Goal: Information Seeking & Learning: Check status

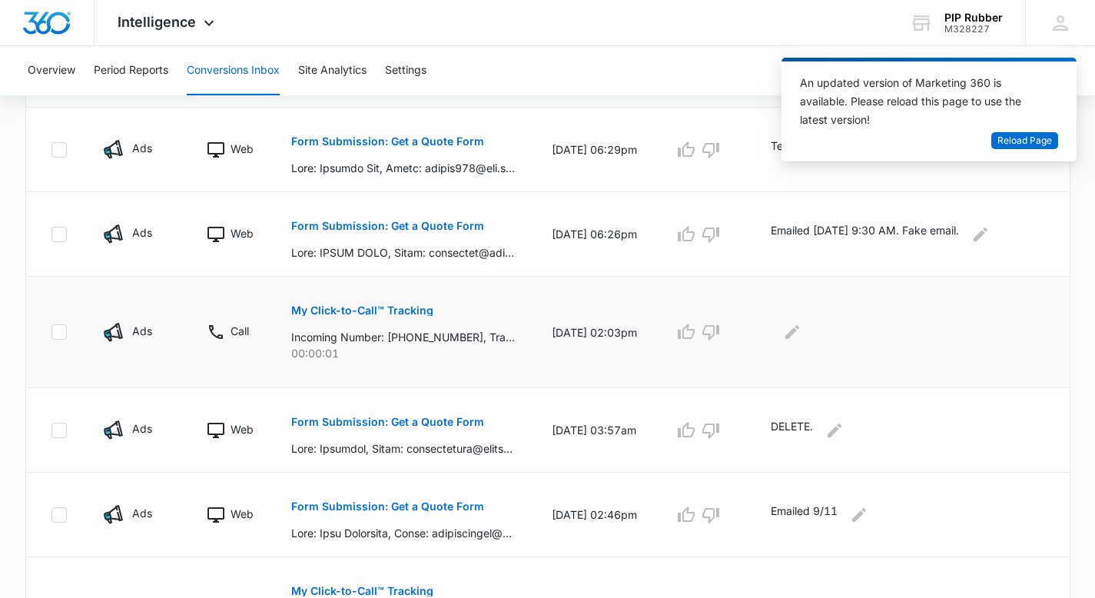
scroll to position [386, 0]
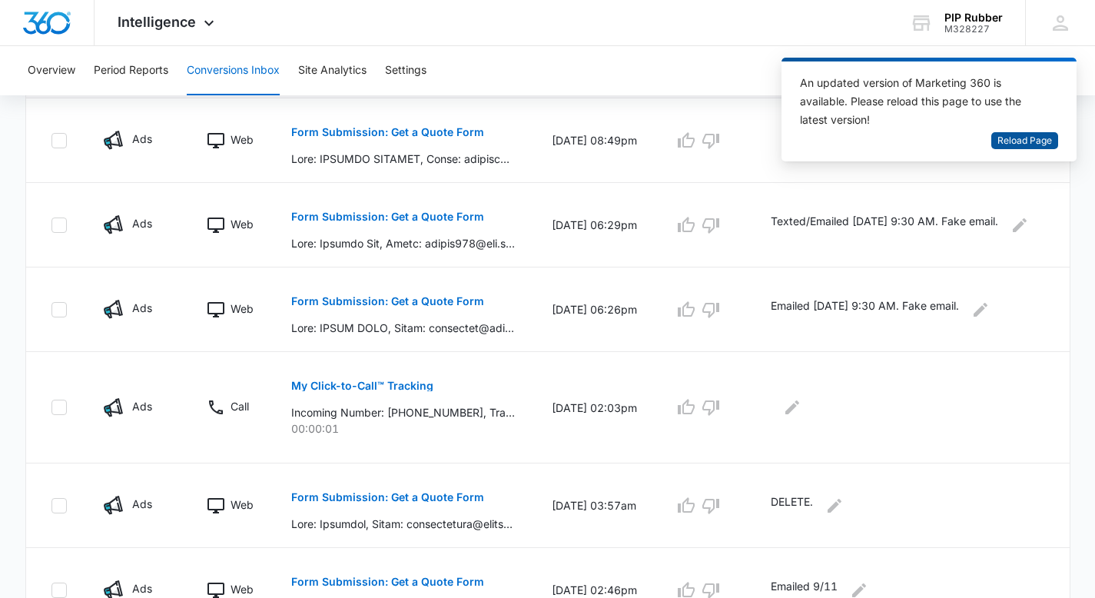
click at [1018, 139] on span "Reload Page" at bounding box center [1025, 141] width 55 height 15
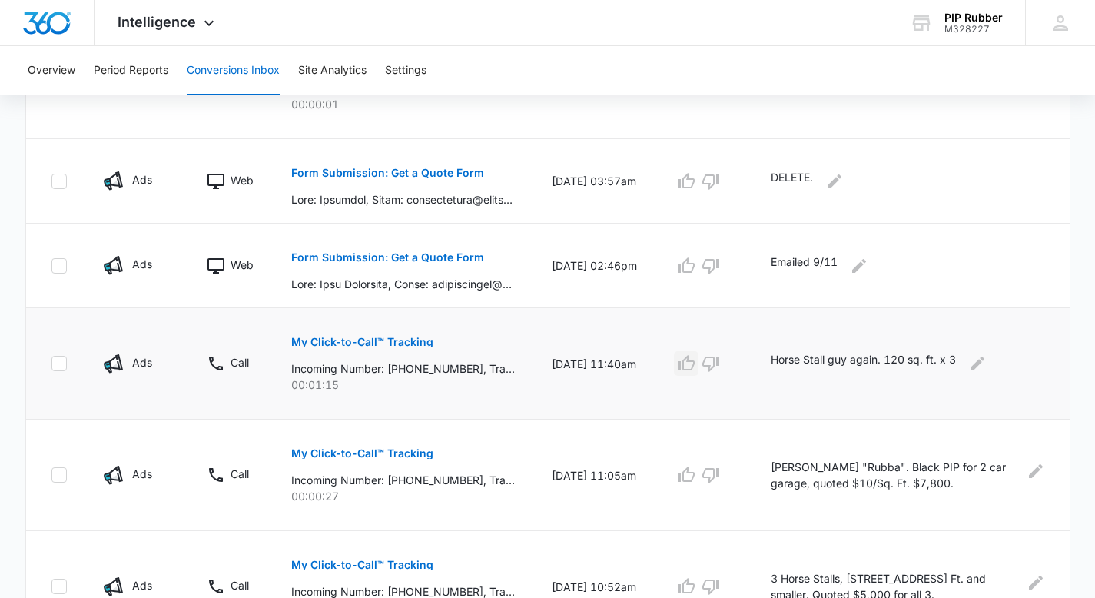
scroll to position [739, 0]
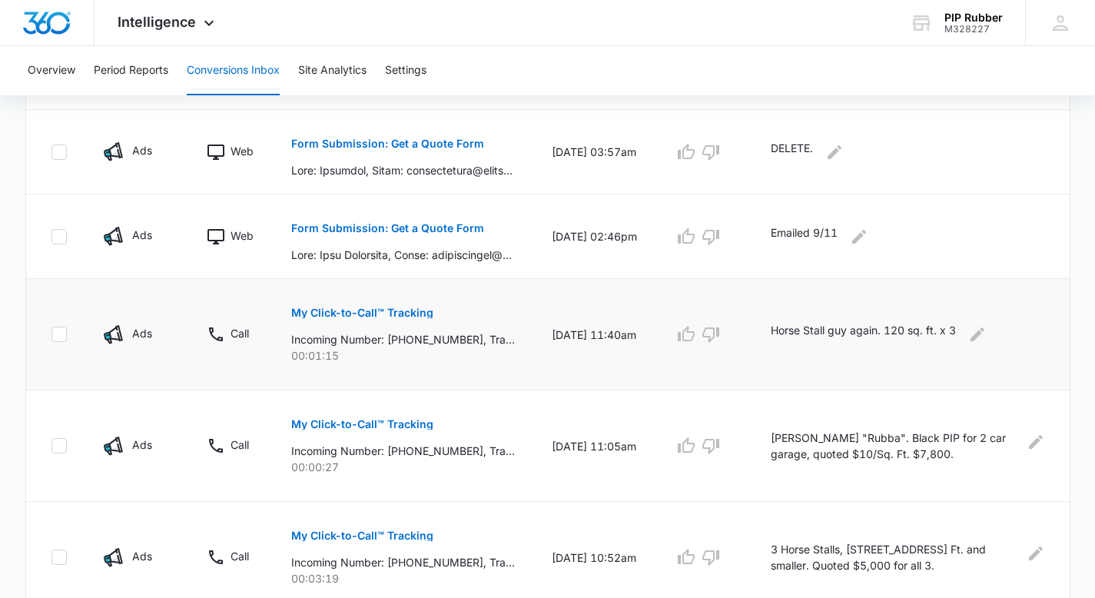
click at [405, 315] on p "My Click-to-Call™ Tracking" at bounding box center [362, 312] width 142 height 11
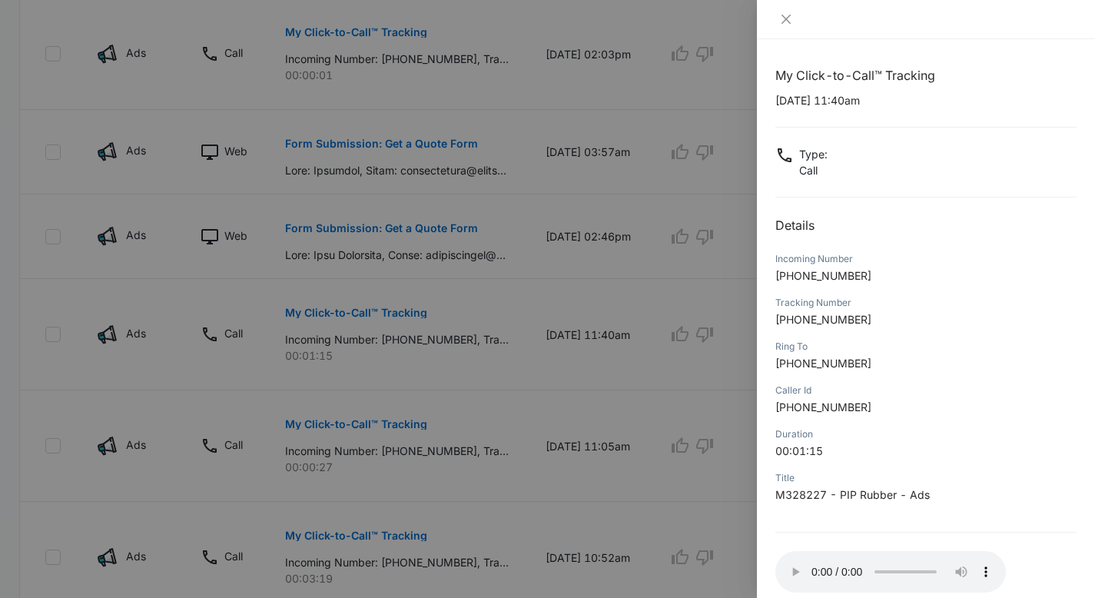
click at [619, 271] on div at bounding box center [547, 299] width 1095 height 598
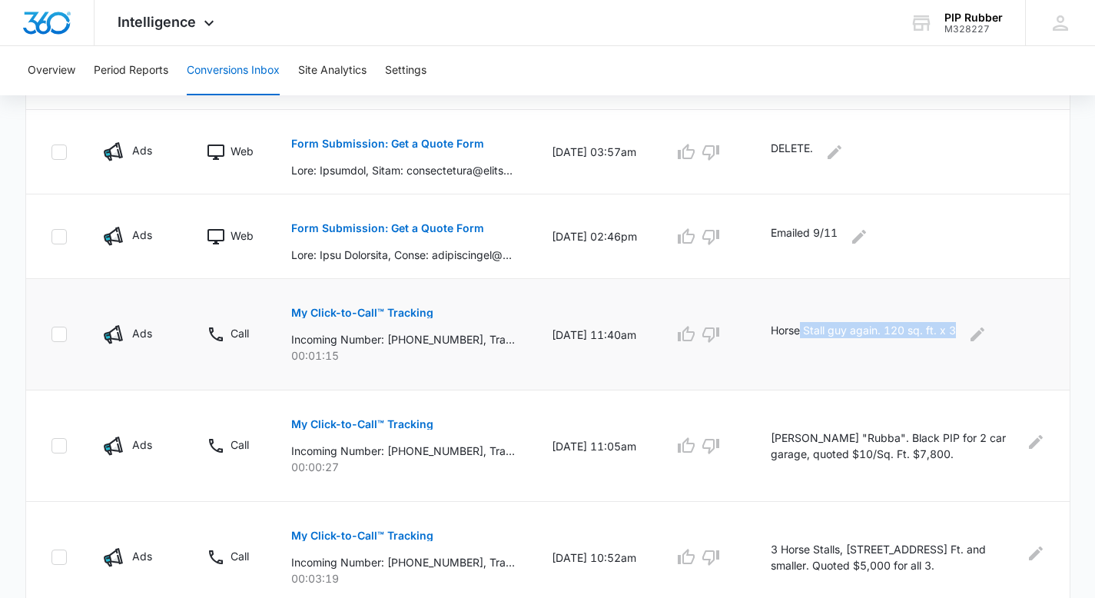
drag, startPoint x: 965, startPoint y: 327, endPoint x: 815, endPoint y: 330, distance: 150.7
click at [815, 330] on p "Horse Stall guy again. 120 sq. ft. x 3" at bounding box center [863, 334] width 185 height 25
click at [810, 330] on p "Horse Stall guy again. 120 sq. ft. x 3" at bounding box center [863, 334] width 185 height 25
click at [413, 425] on p "My Click-to-Call™ Tracking" at bounding box center [362, 424] width 142 height 11
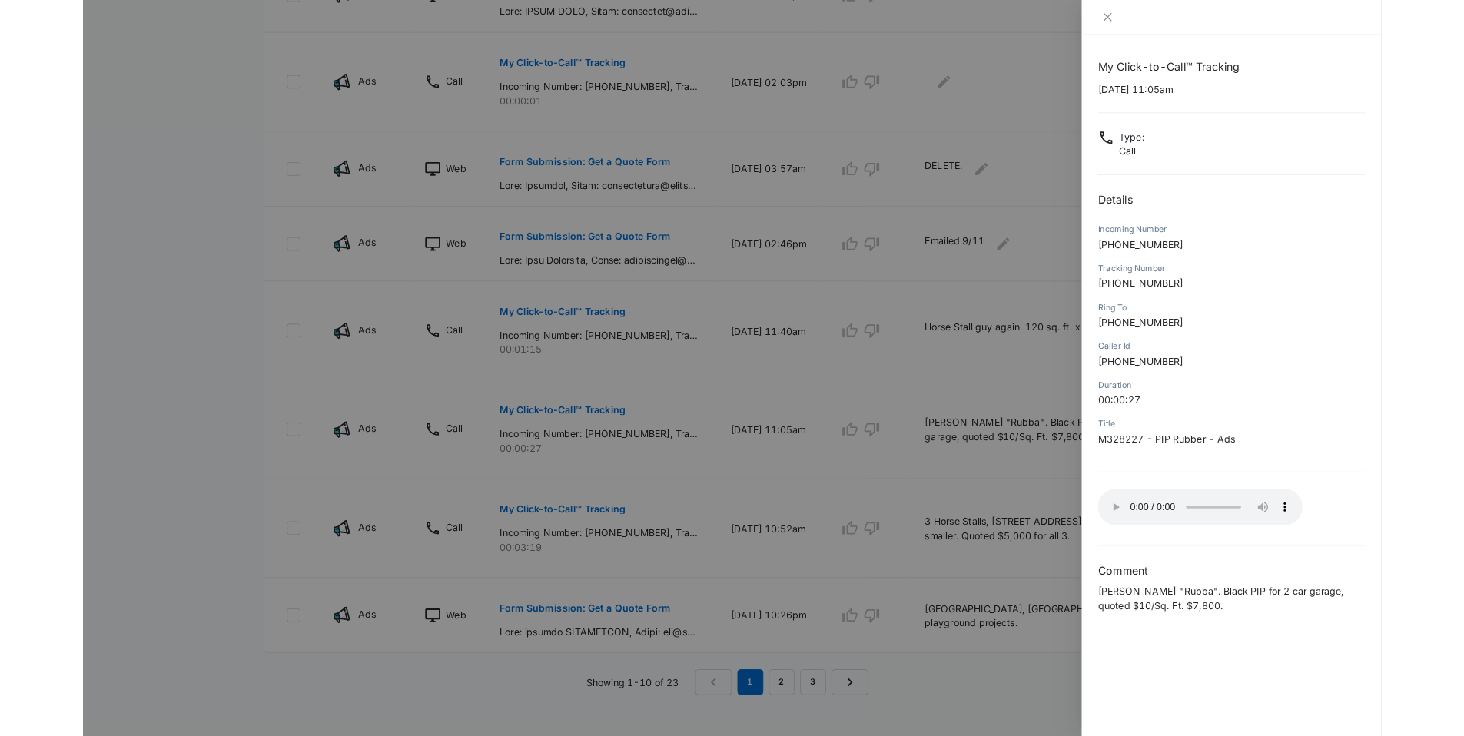
scroll to position [740, 0]
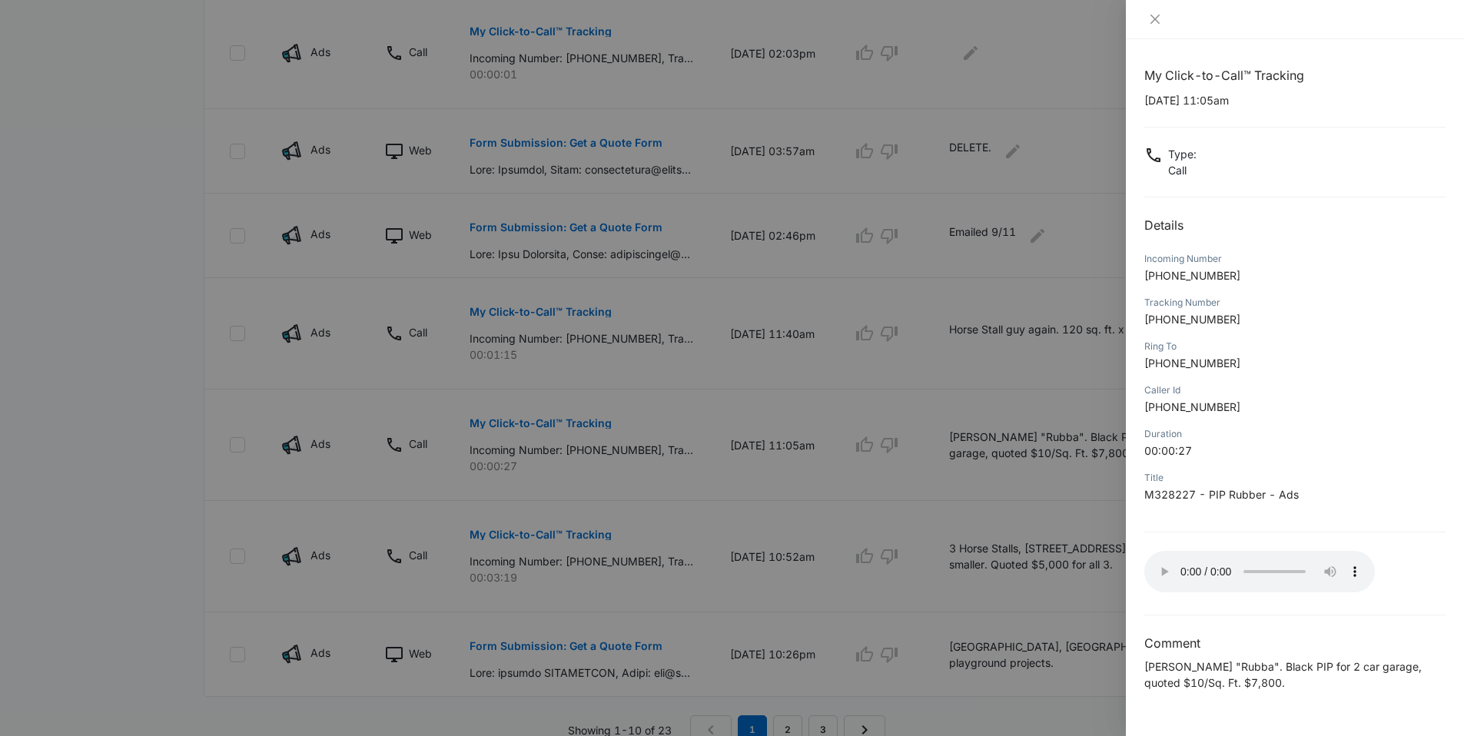
click at [117, 421] on div at bounding box center [732, 368] width 1464 height 736
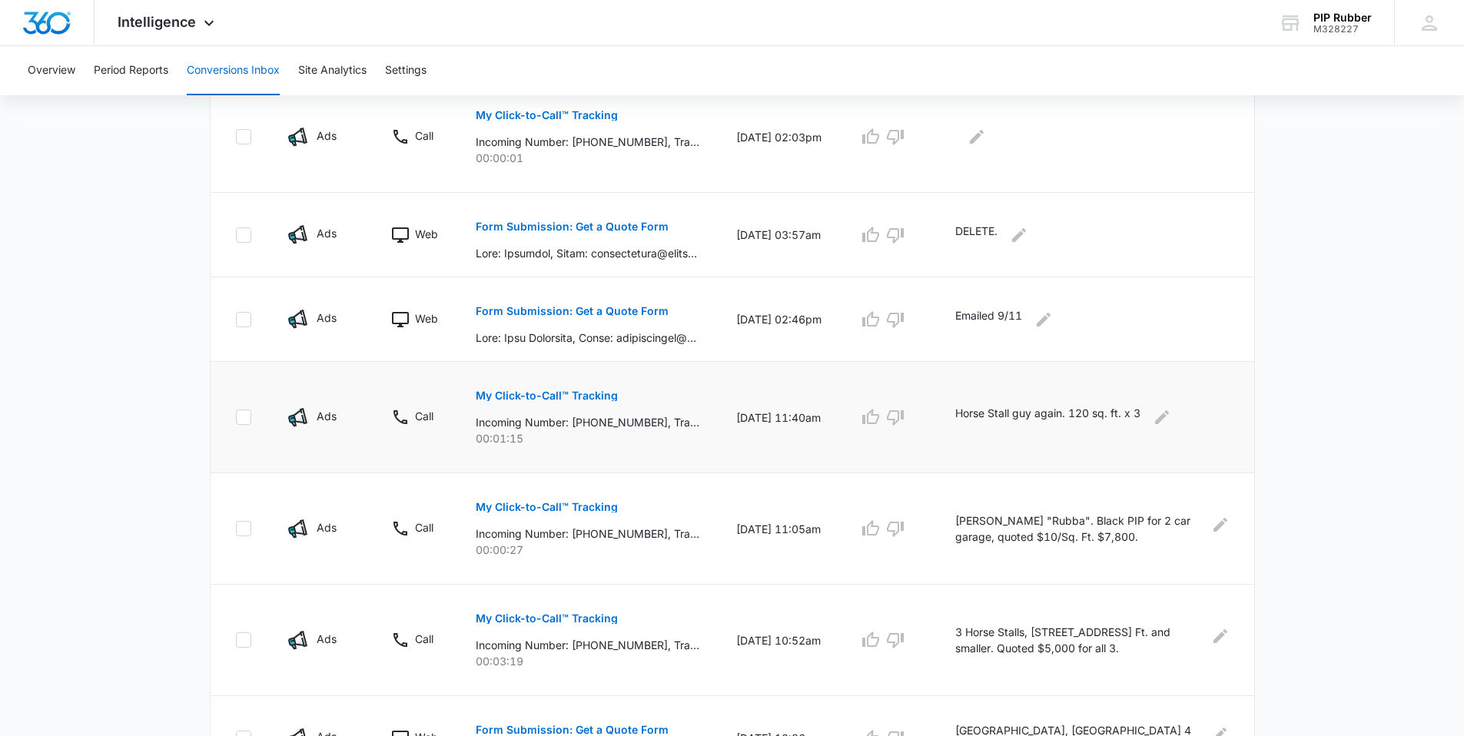
scroll to position [749, 0]
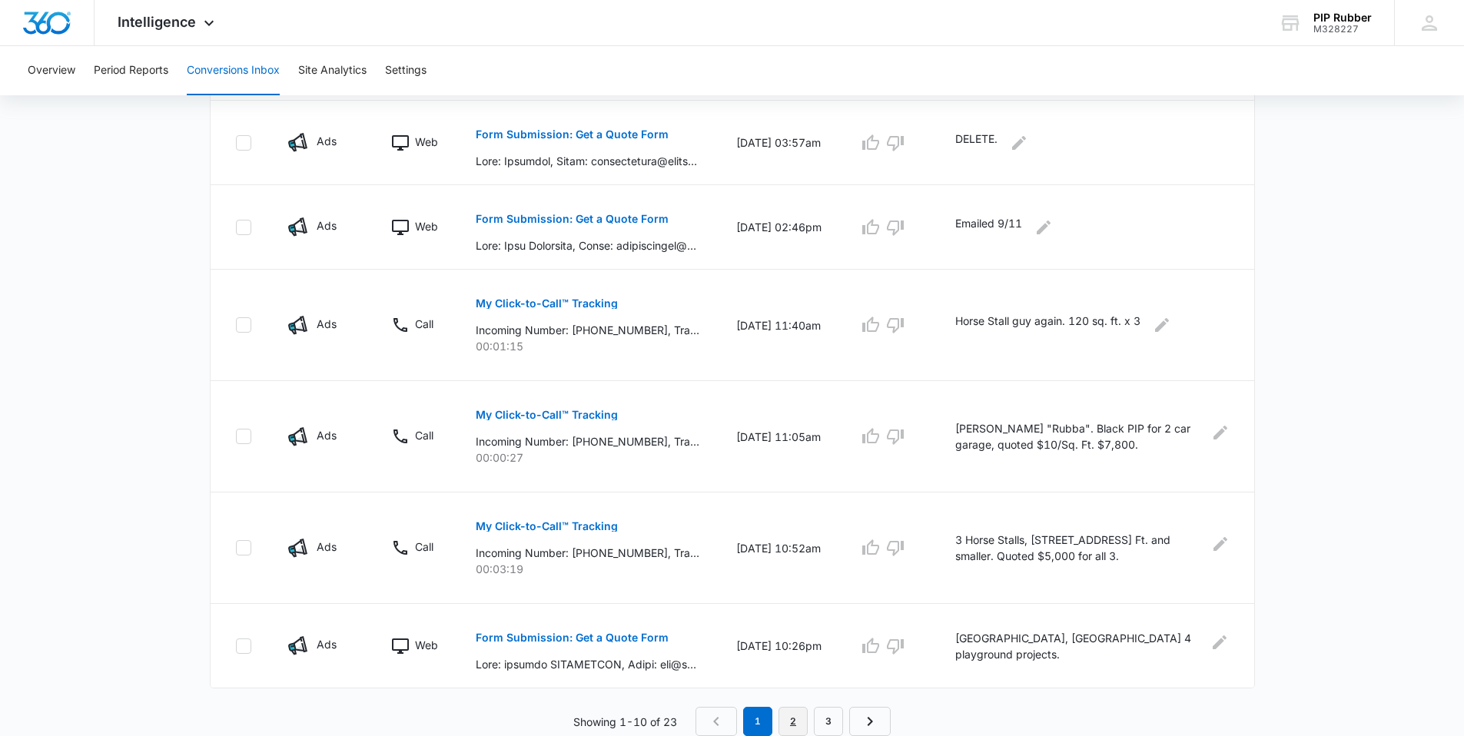
click at [795, 597] on link "2" at bounding box center [793, 721] width 29 height 29
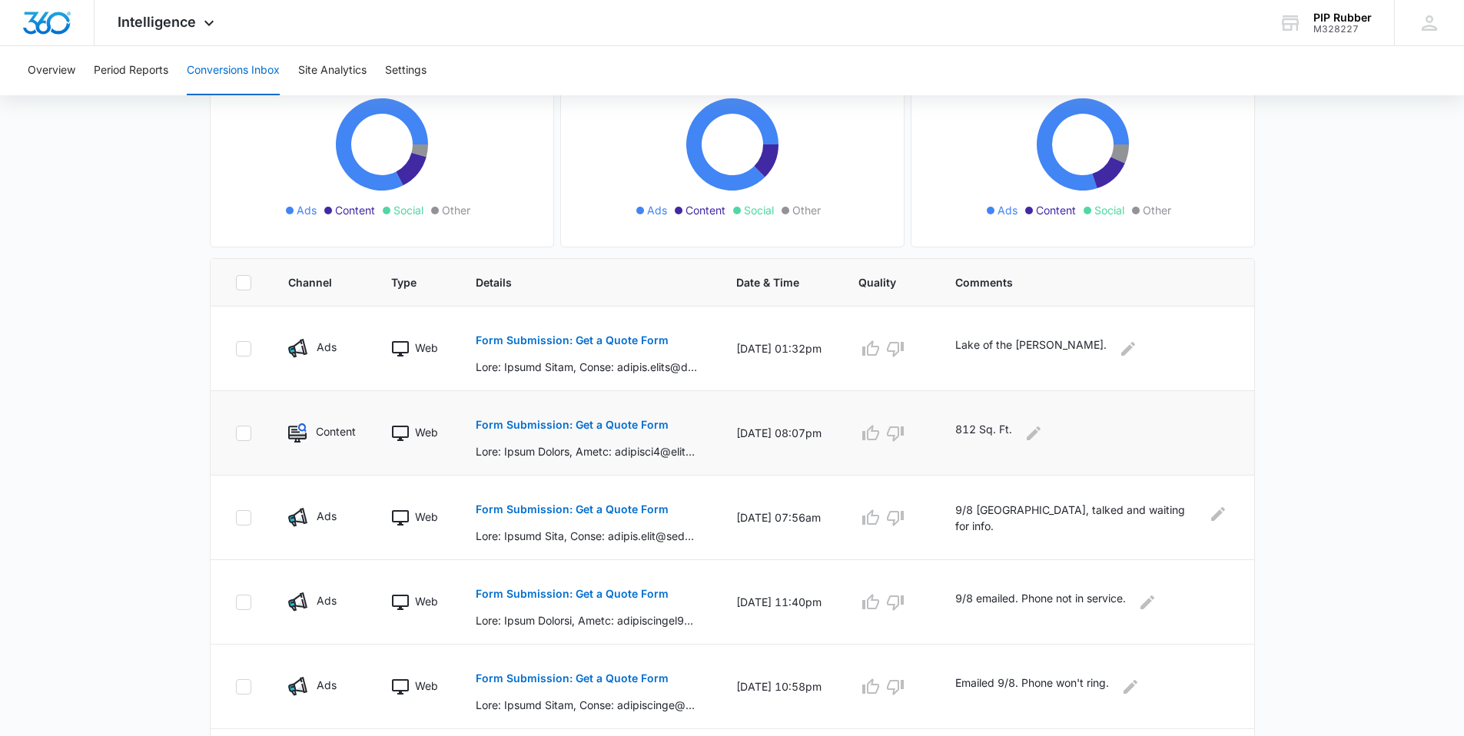
scroll to position [187, 0]
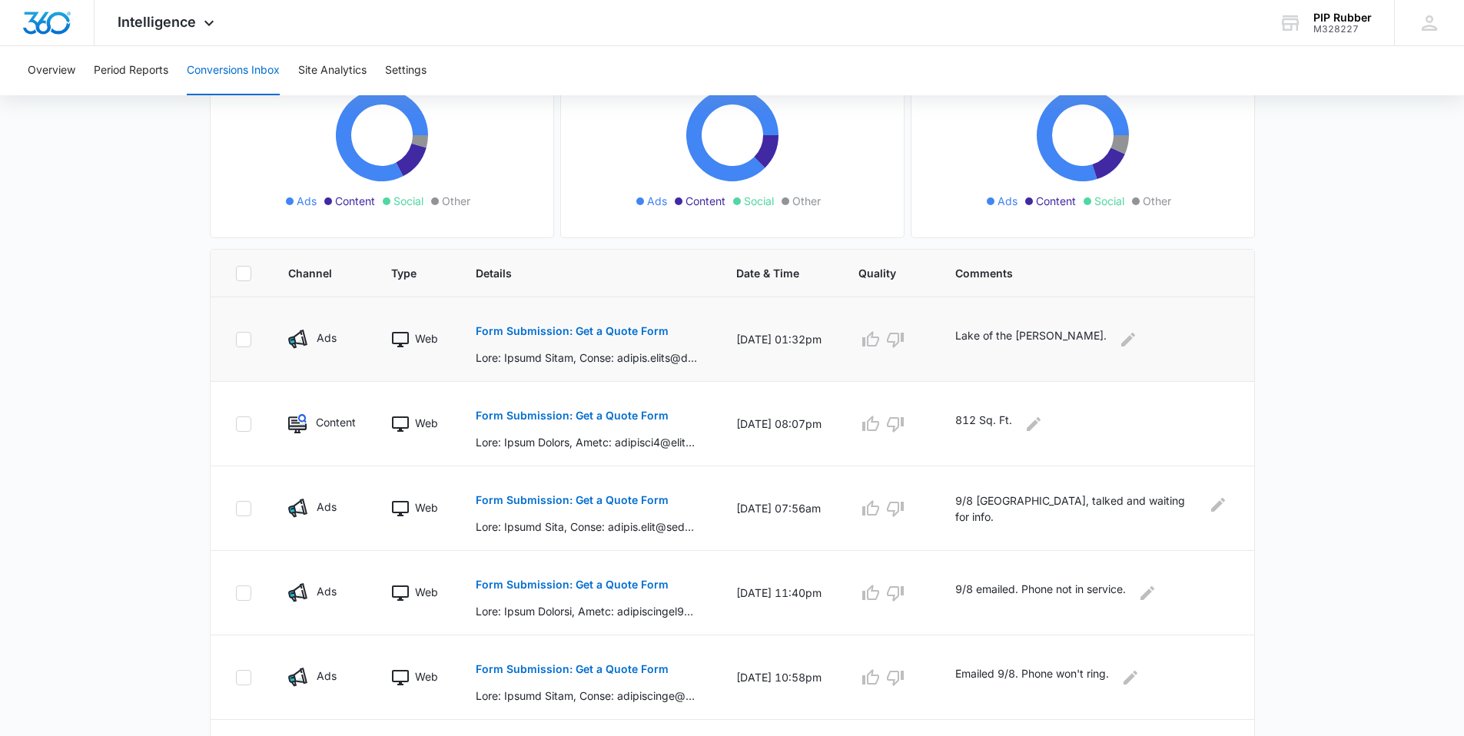
click at [590, 326] on p "Form Submission: Get a Quote Form" at bounding box center [572, 331] width 193 height 11
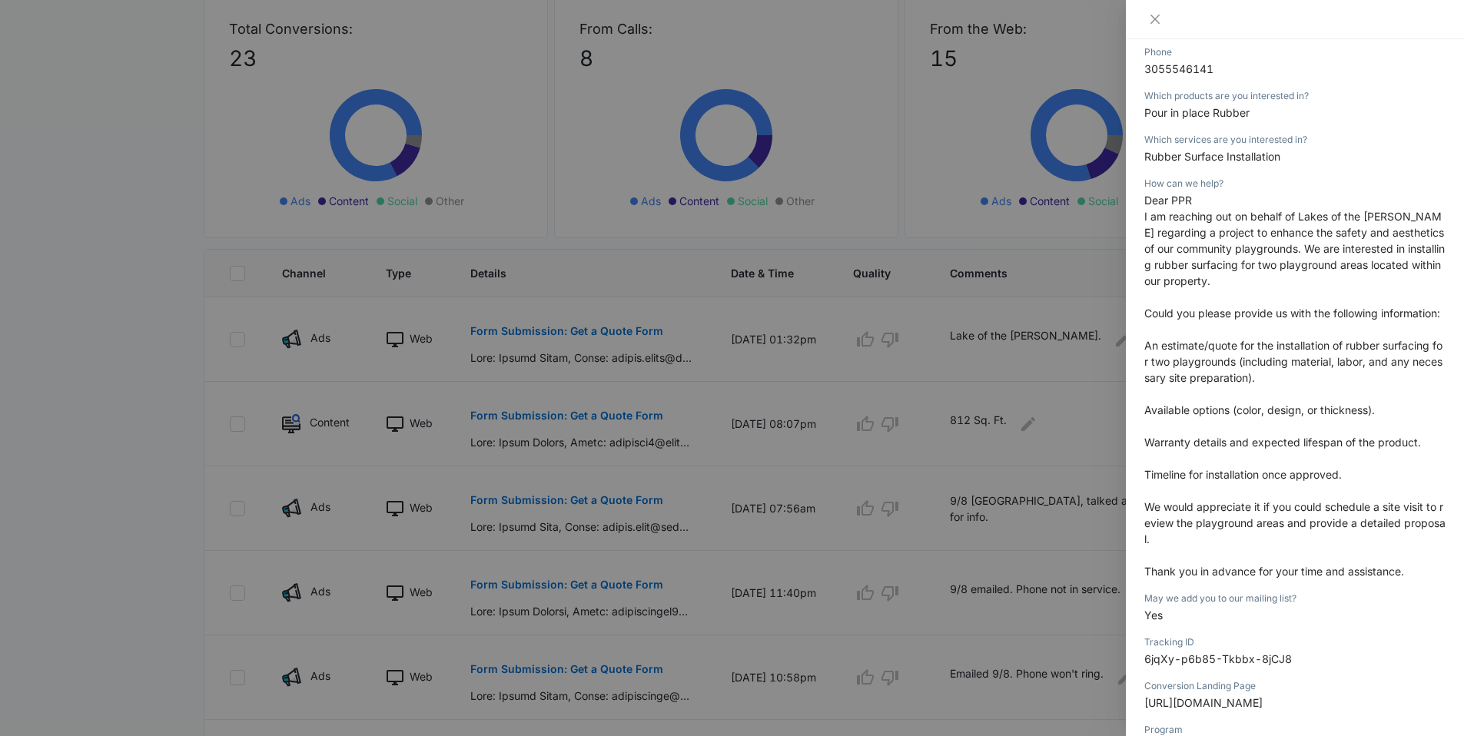
scroll to position [312, 0]
click at [666, 398] on div at bounding box center [732, 368] width 1464 height 736
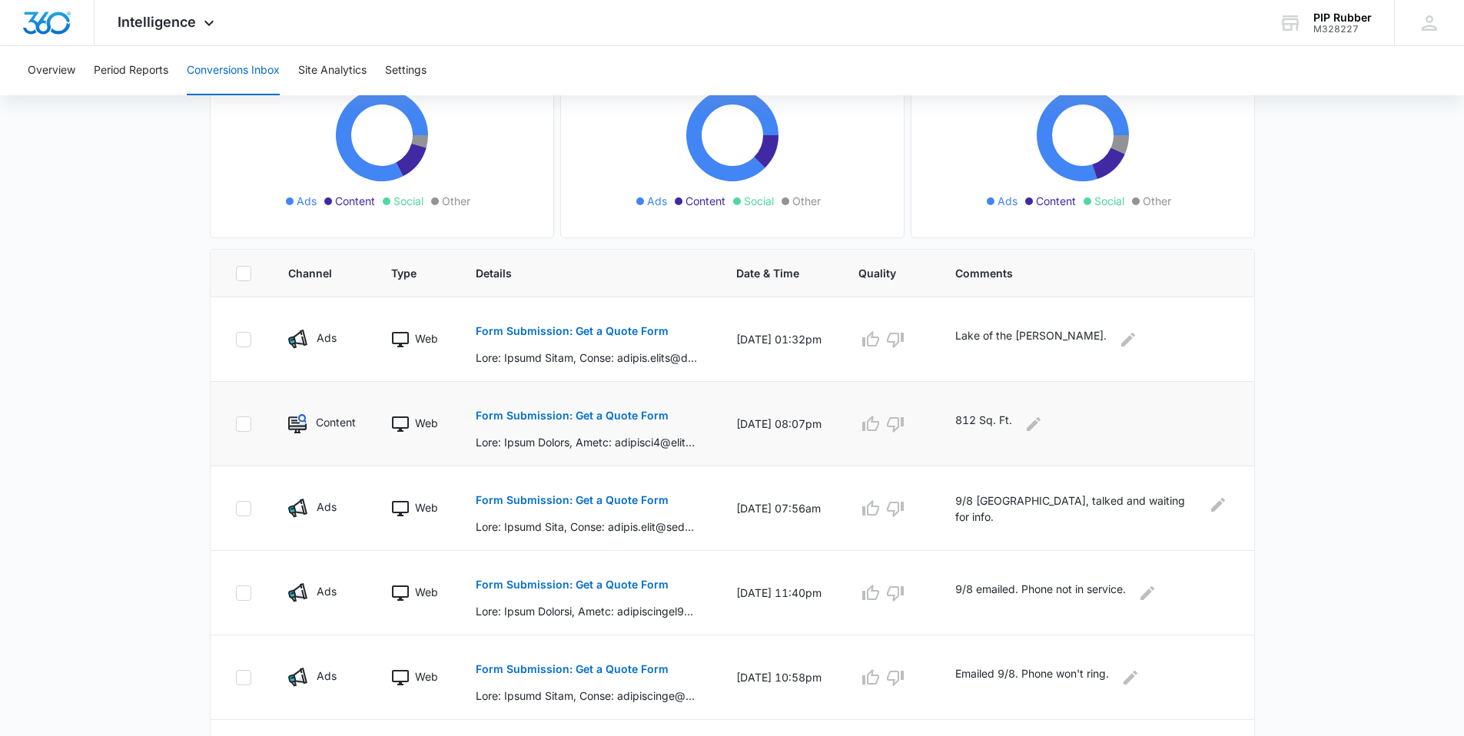
click at [616, 413] on p "Form Submission: Get a Quote Form" at bounding box center [572, 415] width 193 height 11
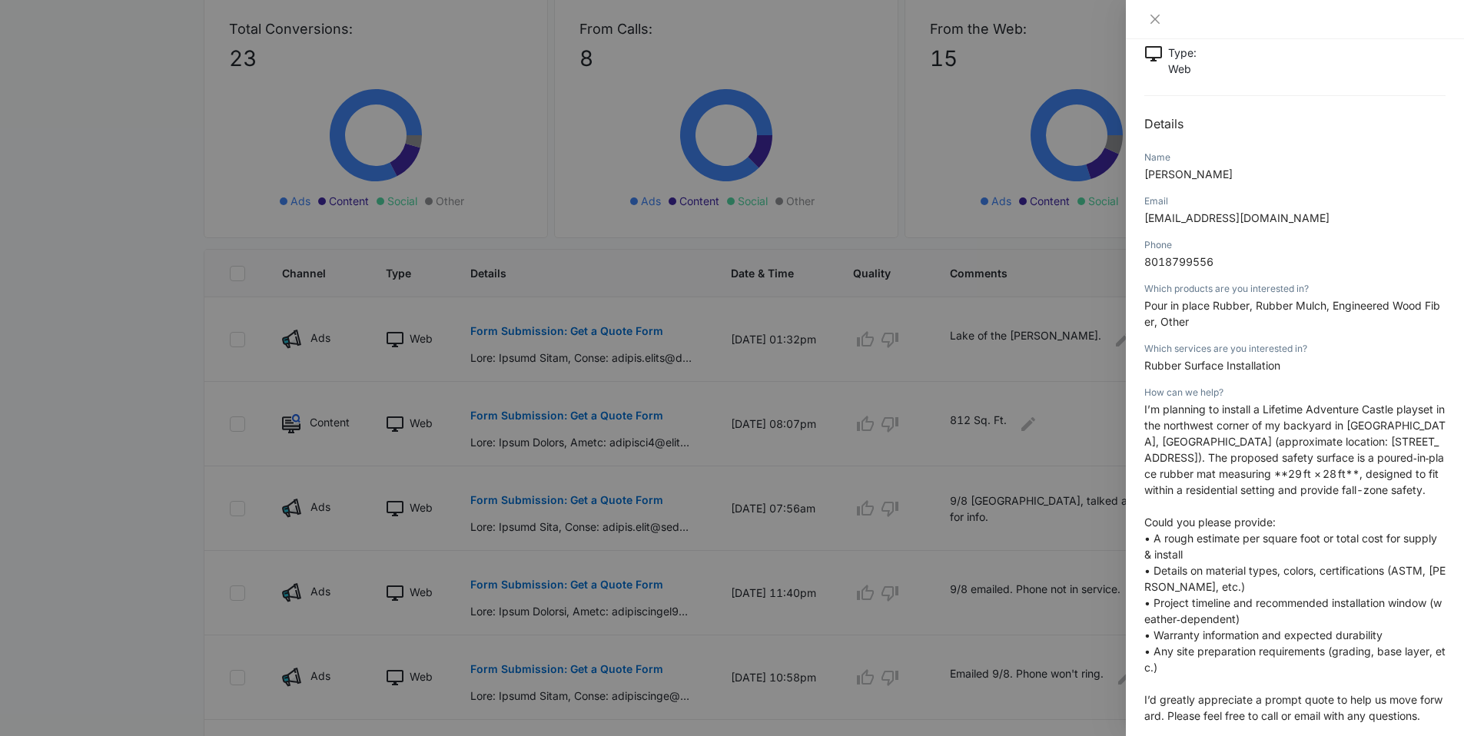
scroll to position [98, 0]
drag, startPoint x: 1254, startPoint y: 220, endPoint x: 1146, endPoint y: 224, distance: 108.4
click at [1106, 224] on p "ssoliver8@gmail.com" at bounding box center [1294, 221] width 301 height 16
click at [819, 444] on div at bounding box center [732, 368] width 1464 height 736
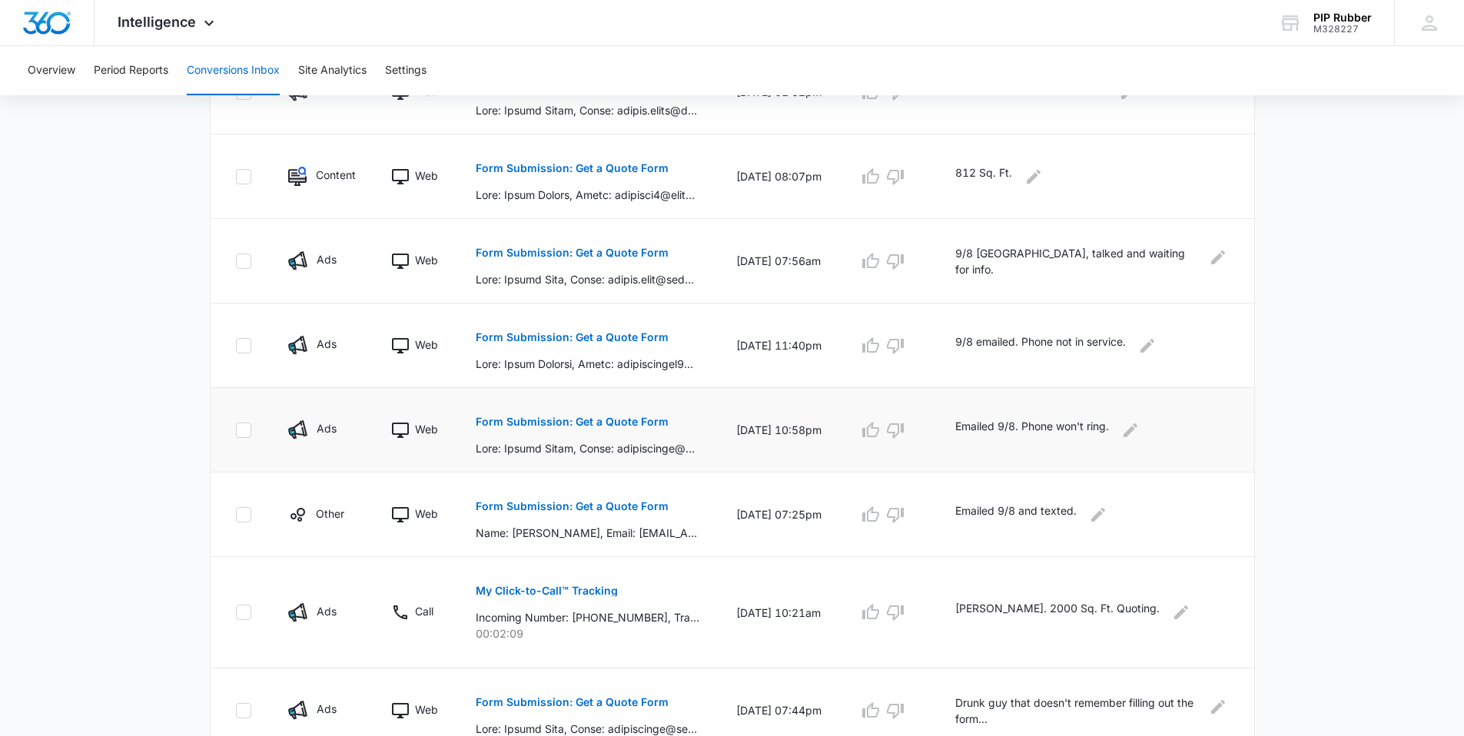
scroll to position [443, 0]
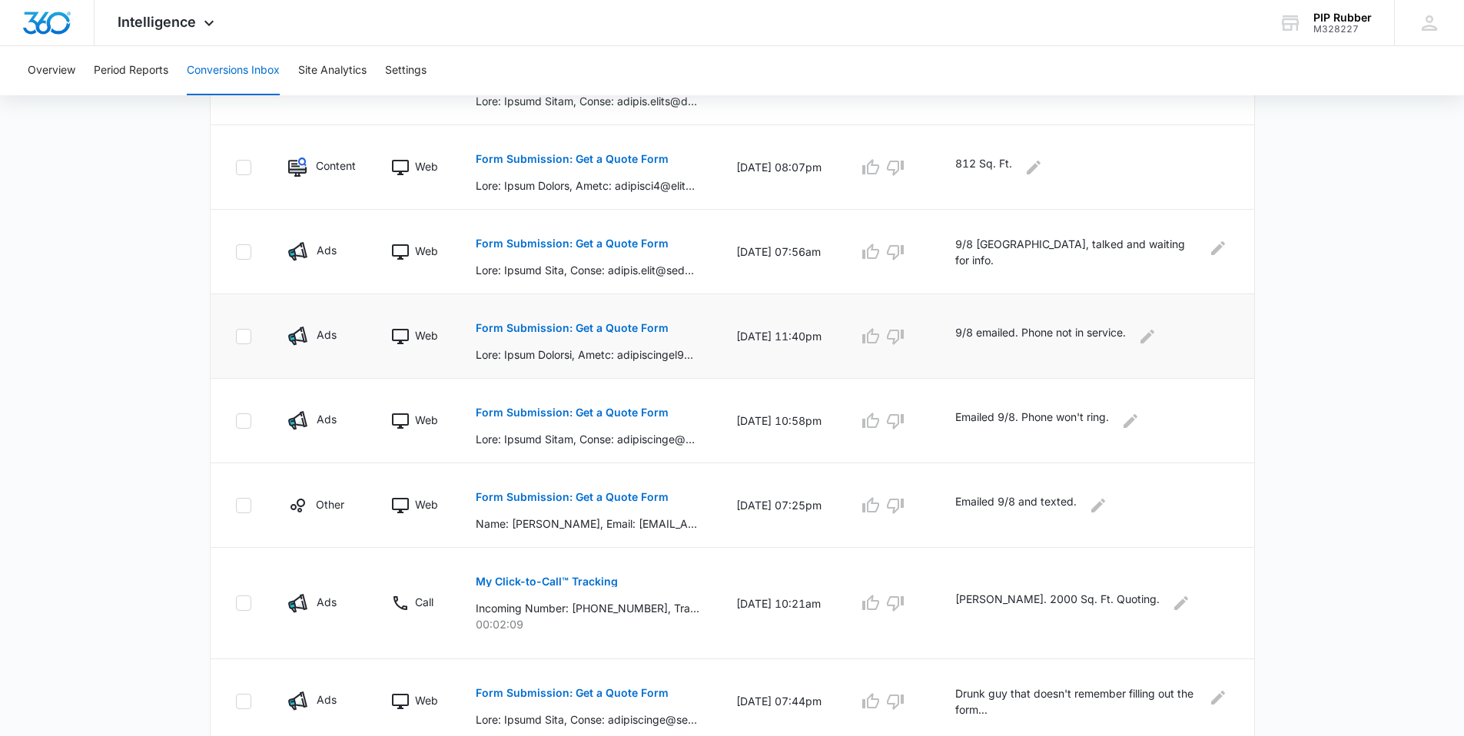
click at [609, 332] on p "Form Submission: Get a Quote Form" at bounding box center [572, 328] width 193 height 11
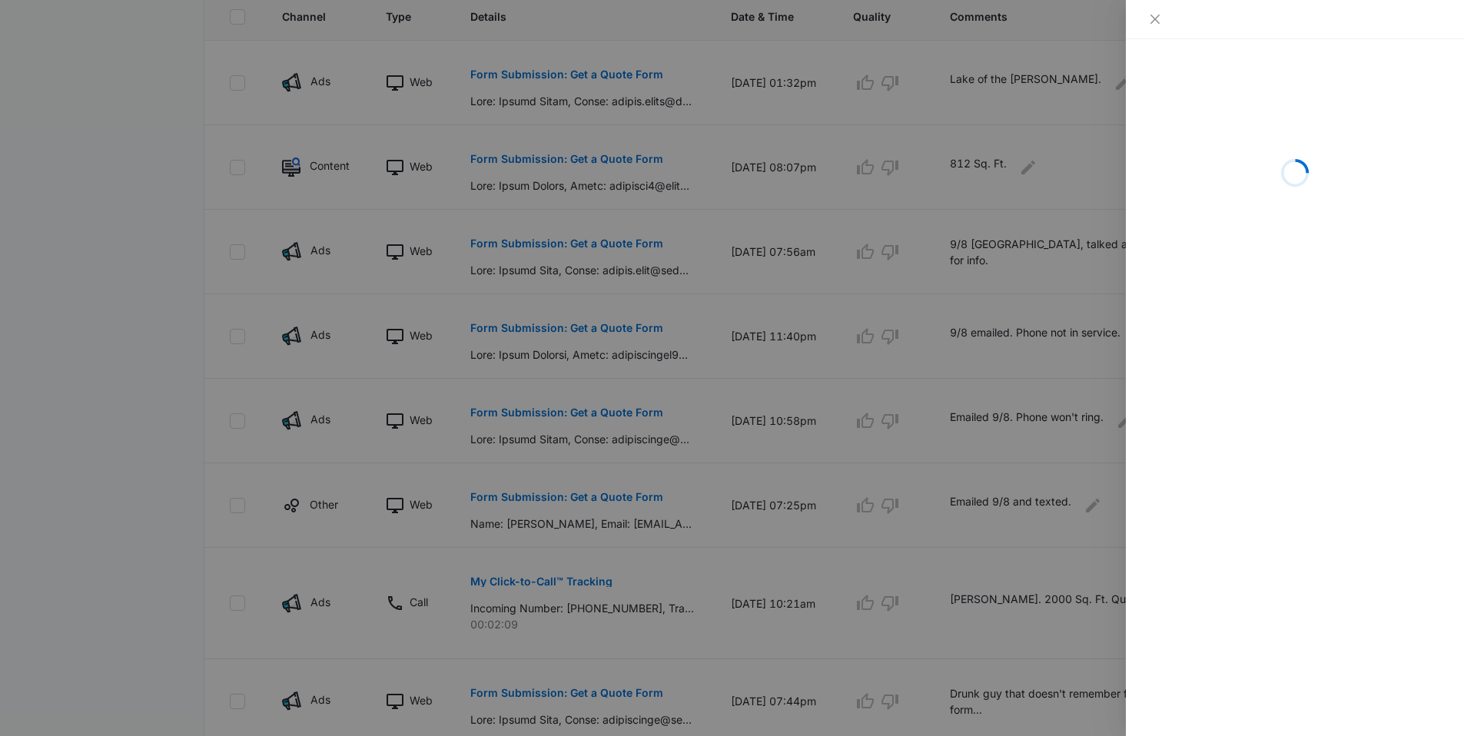
click at [1005, 349] on div at bounding box center [732, 368] width 1464 height 736
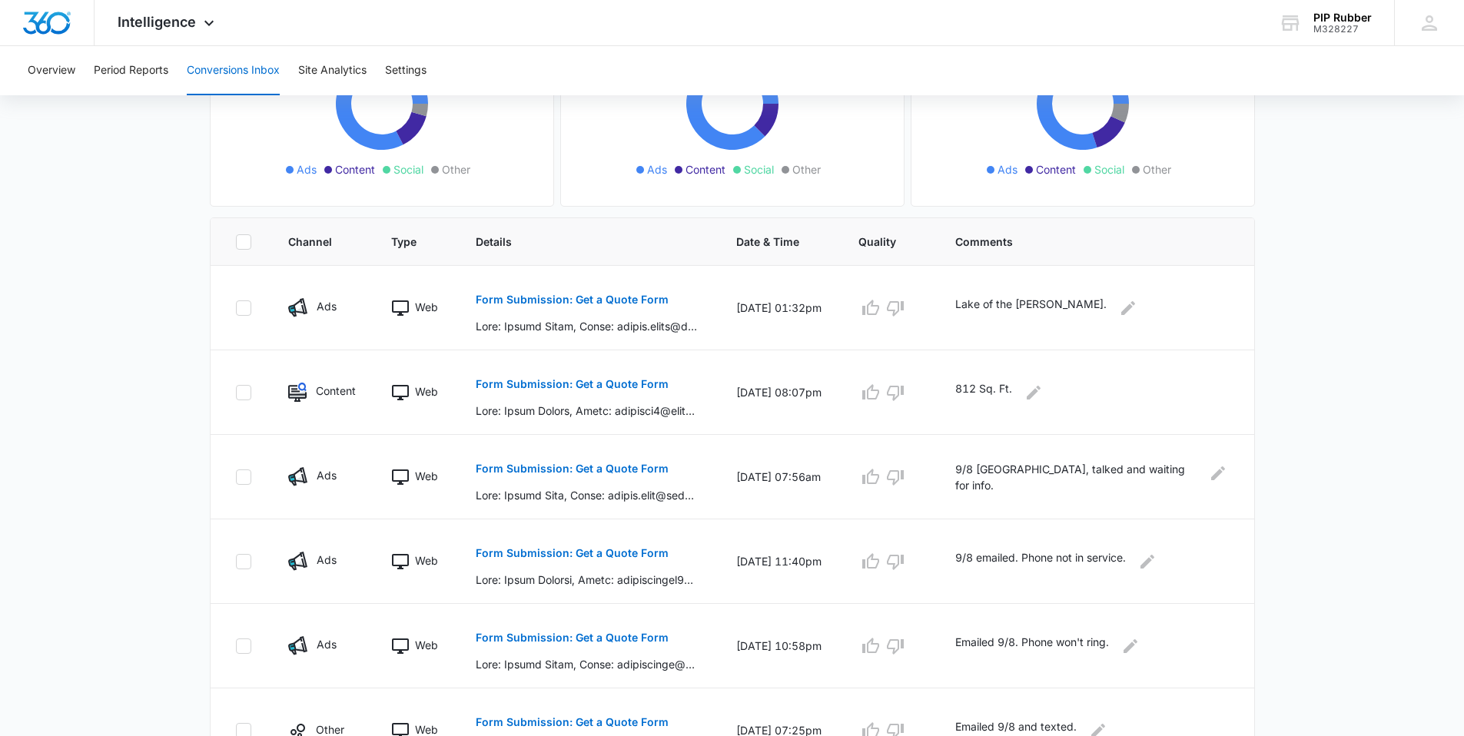
scroll to position [0, 0]
